Goal: Entertainment & Leisure: Consume media (video, audio)

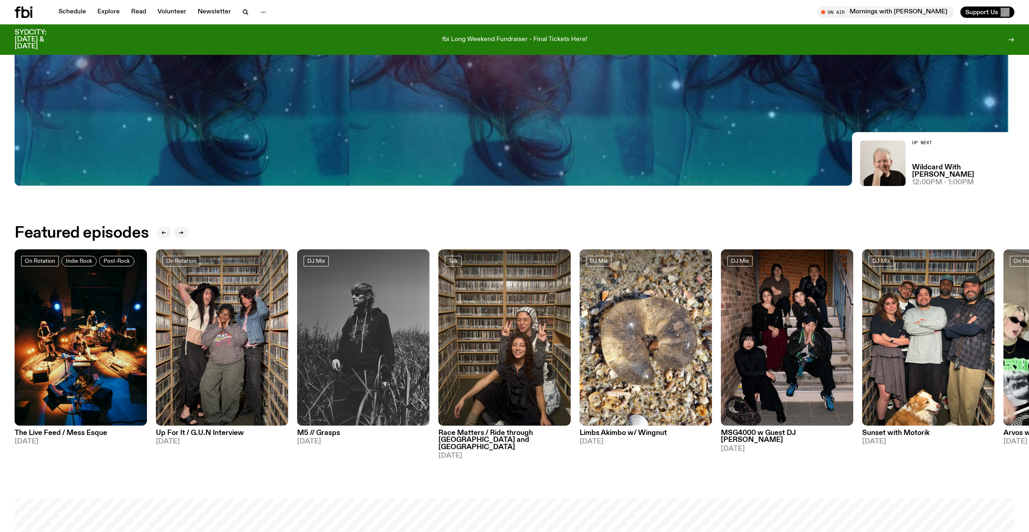
scroll to position [456, 0]
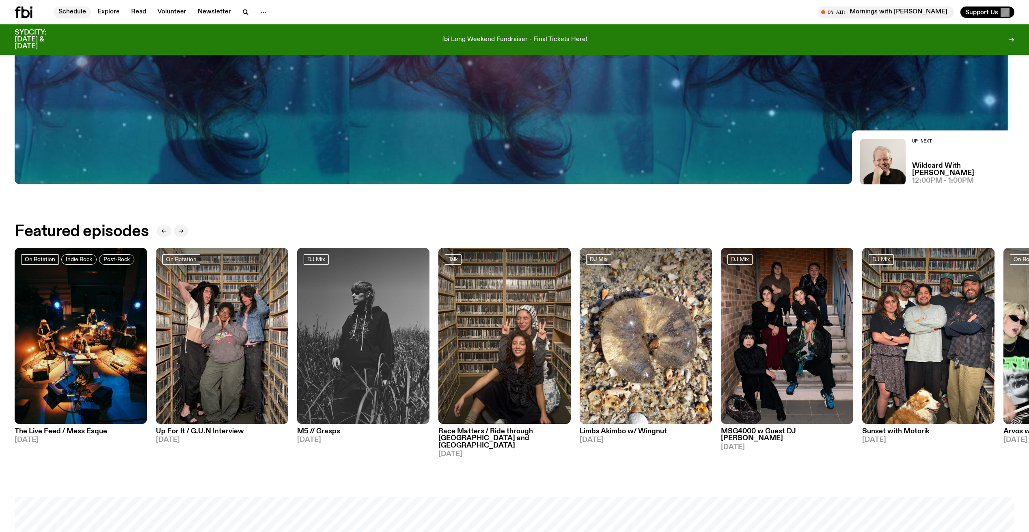
click at [89, 15] on link "Schedule" at bounding box center [72, 11] width 37 height 11
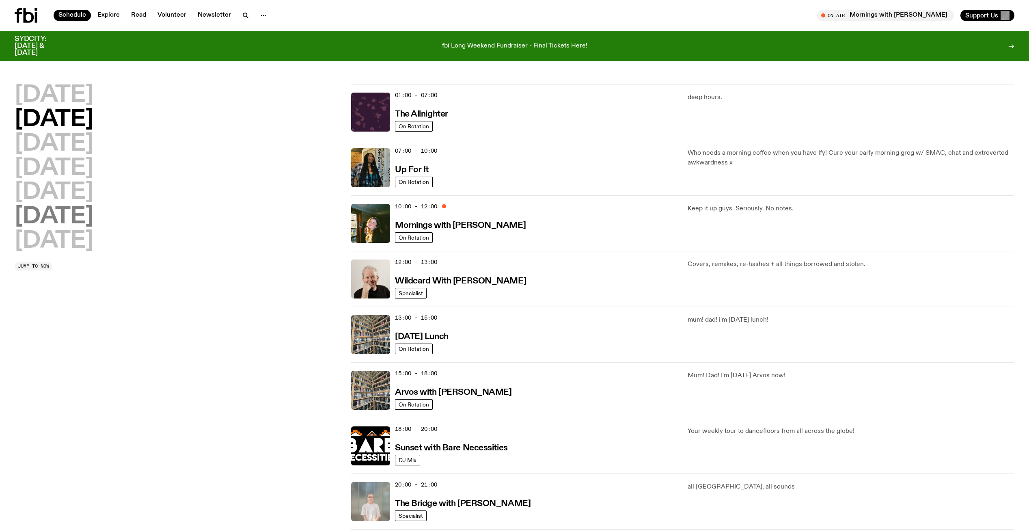
click at [77, 218] on h2 "[DATE]" at bounding box center [54, 216] width 79 height 23
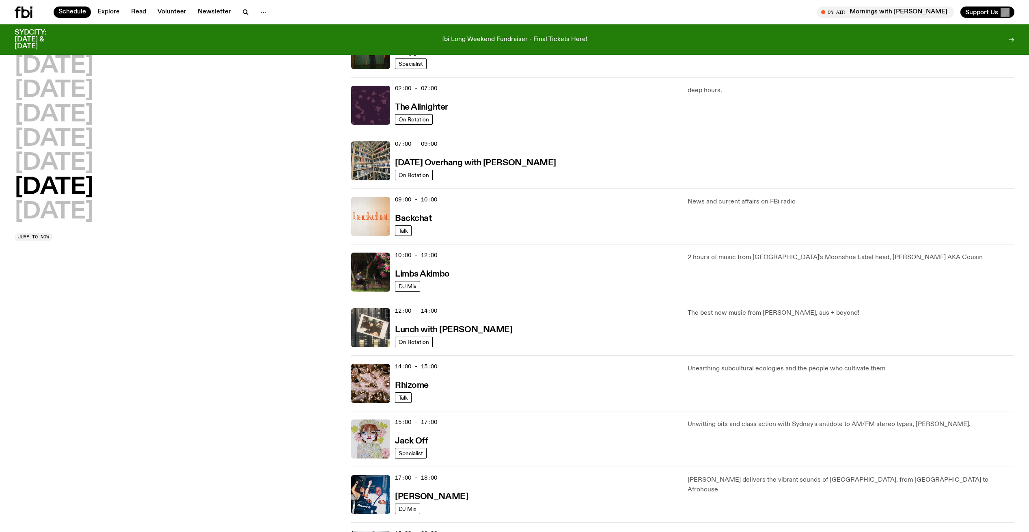
scroll to position [62, 0]
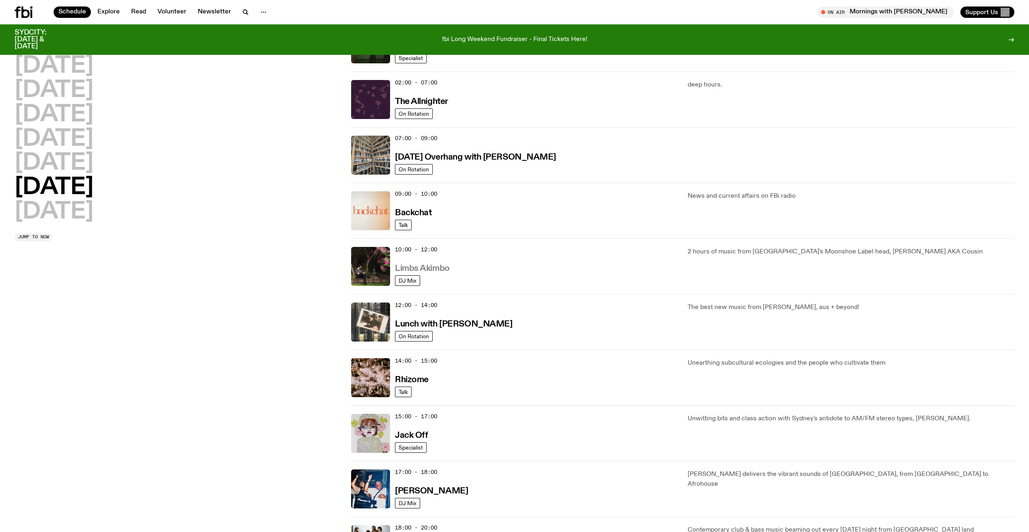
click at [435, 269] on h3 "Limbs Akimbo" at bounding box center [422, 268] width 55 height 9
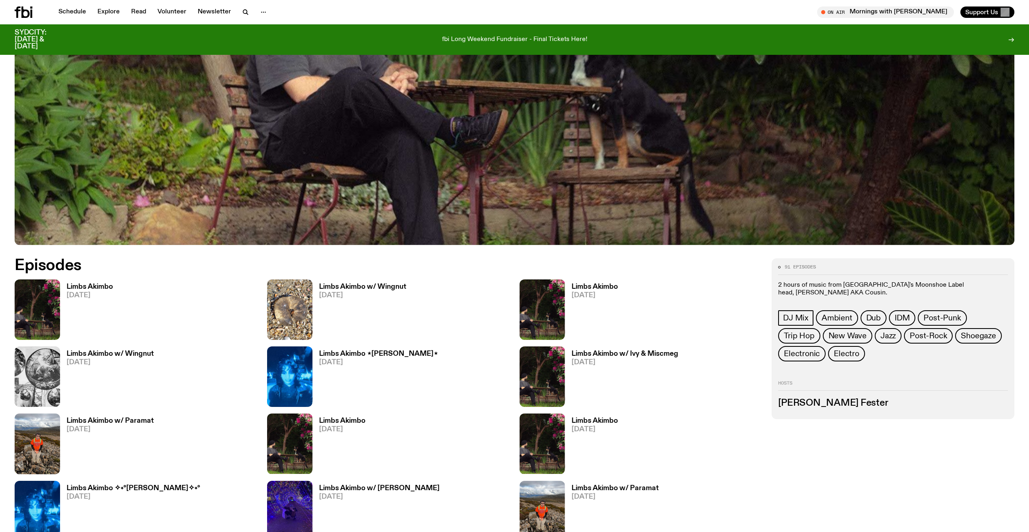
scroll to position [453, 0]
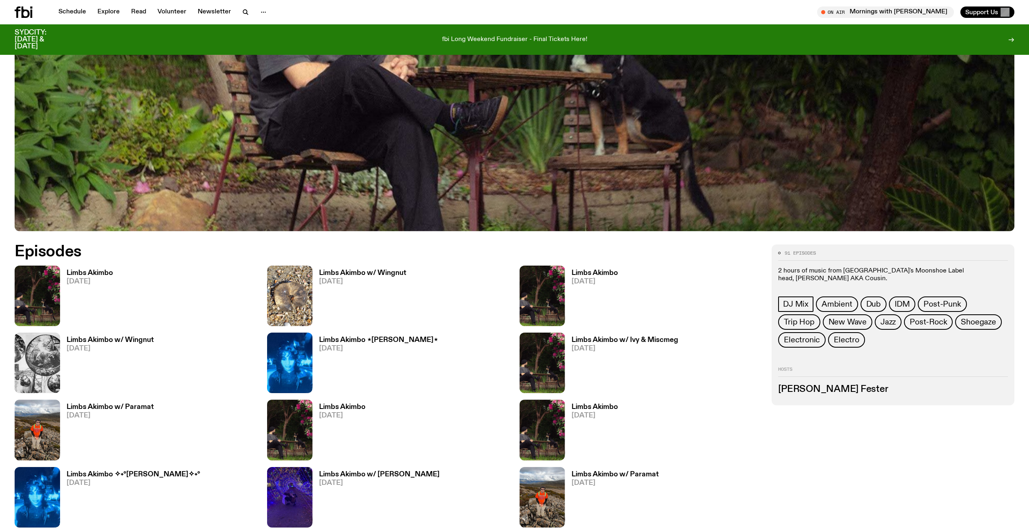
click at [95, 271] on h3 "Limbs Akimbo" at bounding box center [90, 272] width 46 height 7
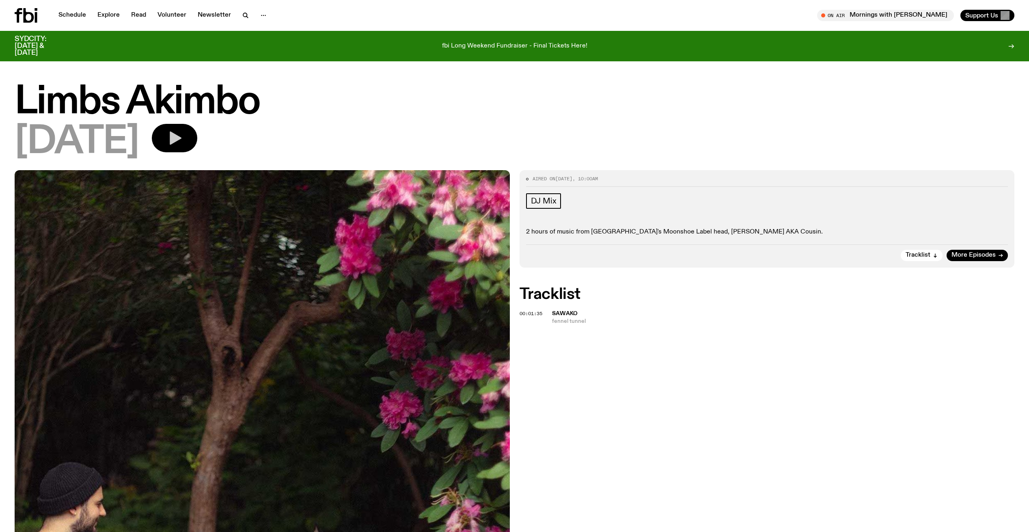
click at [183, 146] on icon "button" at bounding box center [174, 138] width 16 height 16
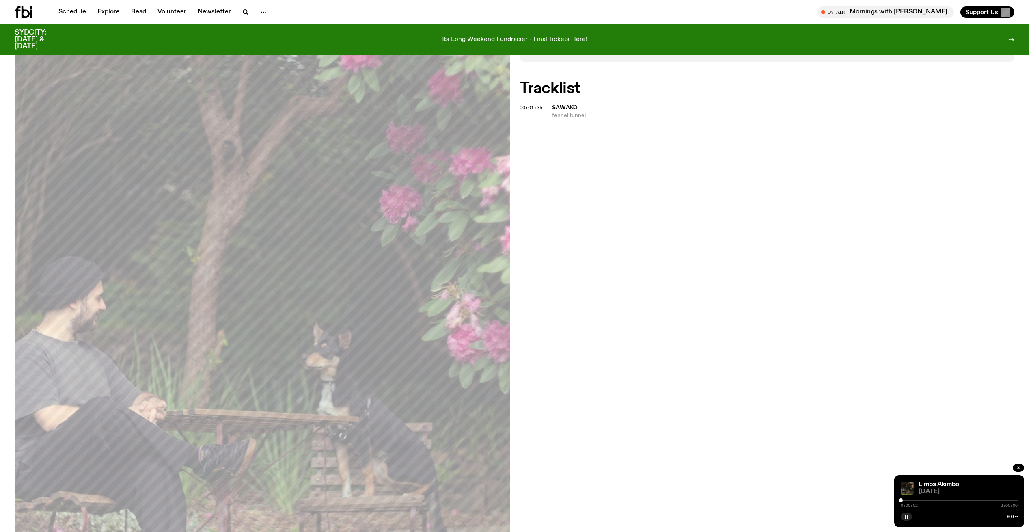
scroll to position [87, 0]
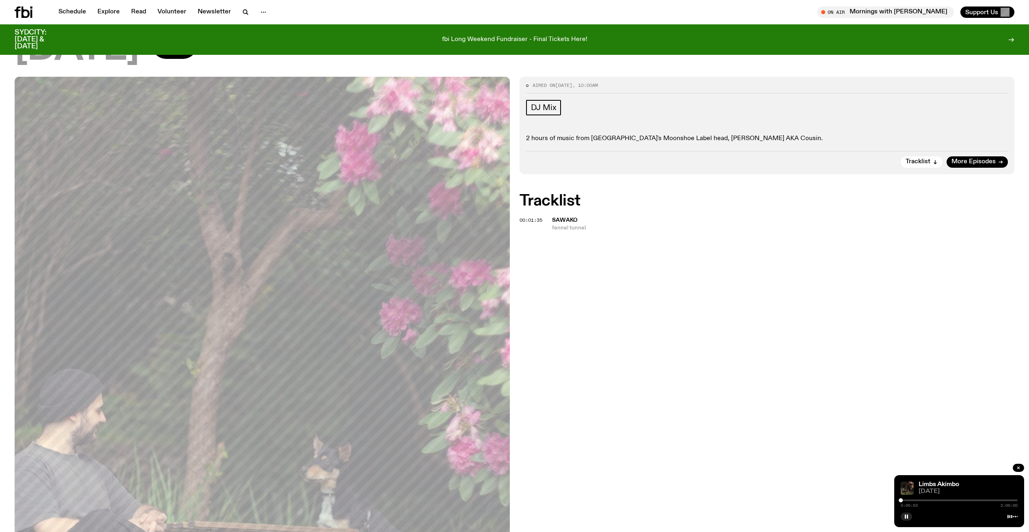
click at [978, 482] on div "Limbs Akimbo" at bounding box center [967, 484] width 101 height 6
click at [904, 500] on div at bounding box center [958, 500] width 117 height 2
